Goal: Navigation & Orientation: Find specific page/section

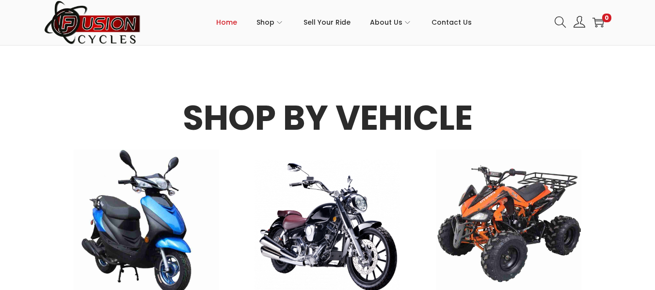
scroll to position [832, 0]
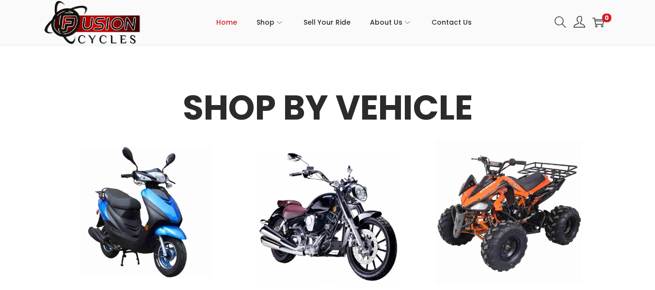
click at [129, 227] on img at bounding box center [146, 212] width 131 height 131
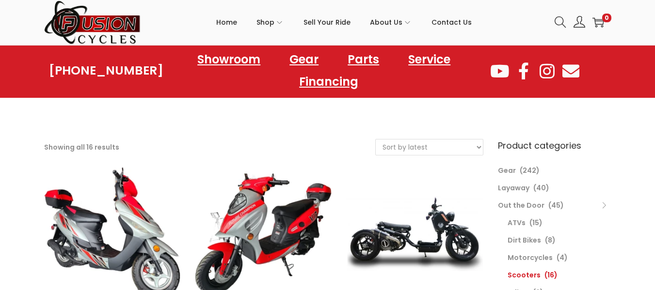
scroll to position [33, 0]
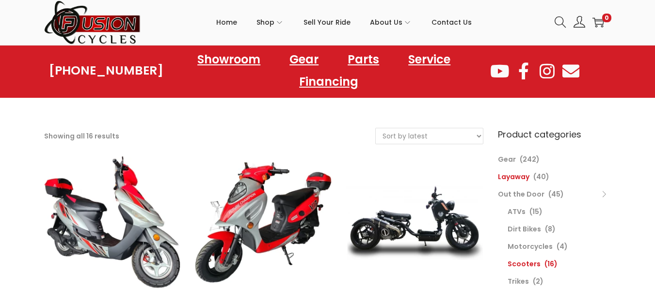
click at [511, 178] on link "Layaway" at bounding box center [514, 177] width 32 height 10
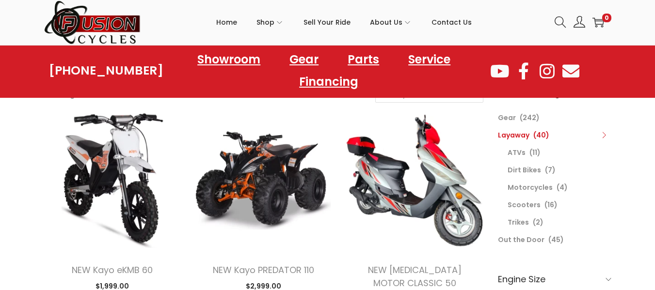
scroll to position [90, 0]
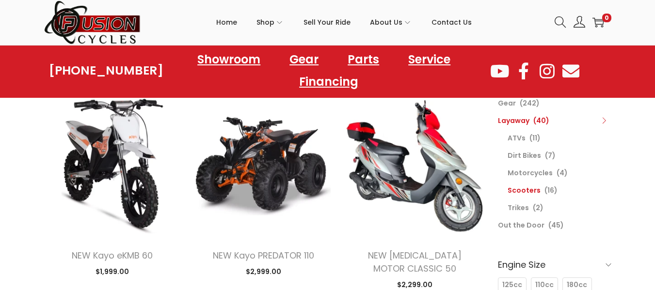
click at [524, 190] on link "Scooters" at bounding box center [523, 191] width 33 height 10
